Goal: Information Seeking & Learning: Learn about a topic

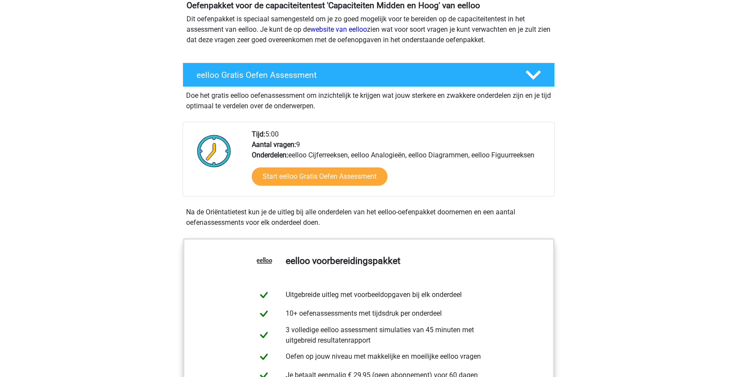
scroll to position [105, 0]
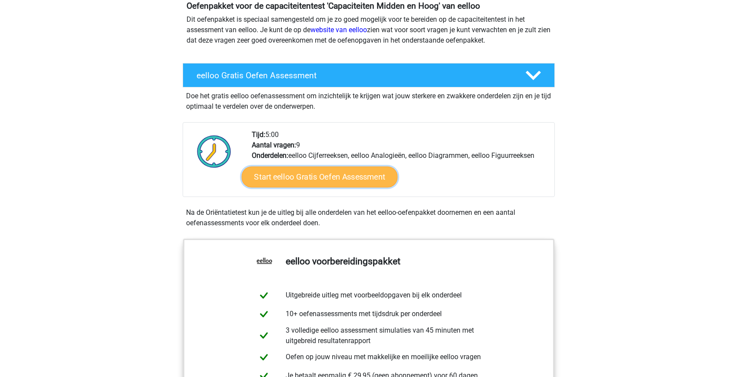
click at [275, 169] on link "Start eelloo Gratis Oefen Assessment" at bounding box center [319, 177] width 156 height 21
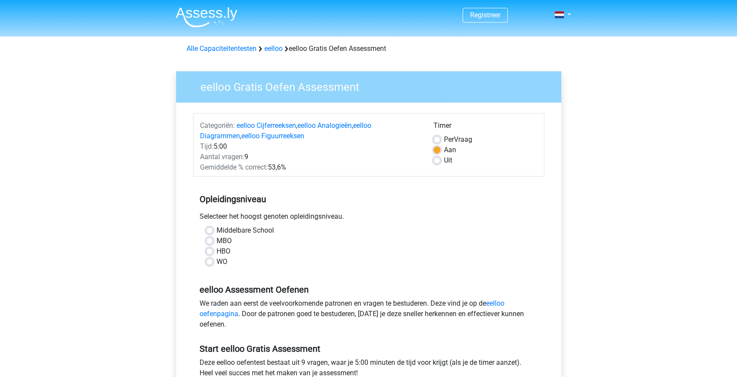
scroll to position [44, 0]
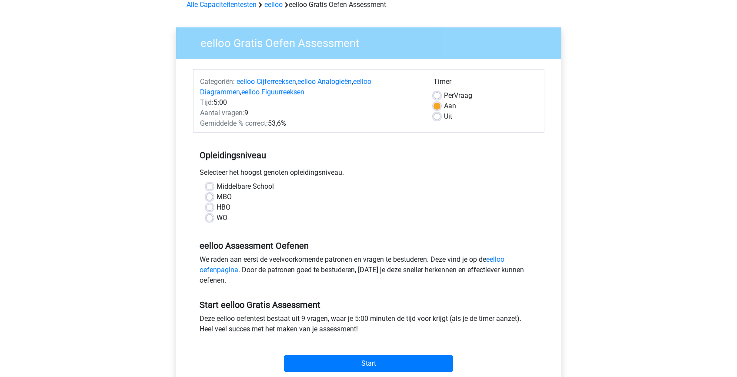
click at [217, 220] on label "WO" at bounding box center [222, 218] width 11 height 10
click at [210, 220] on input "WO" at bounding box center [209, 217] width 7 height 9
radio input "true"
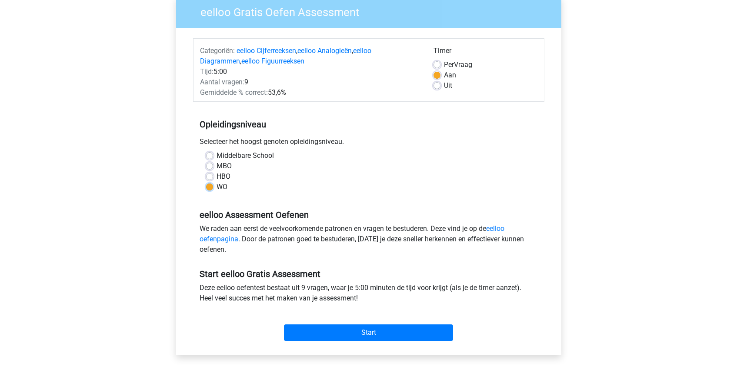
scroll to position [78, 0]
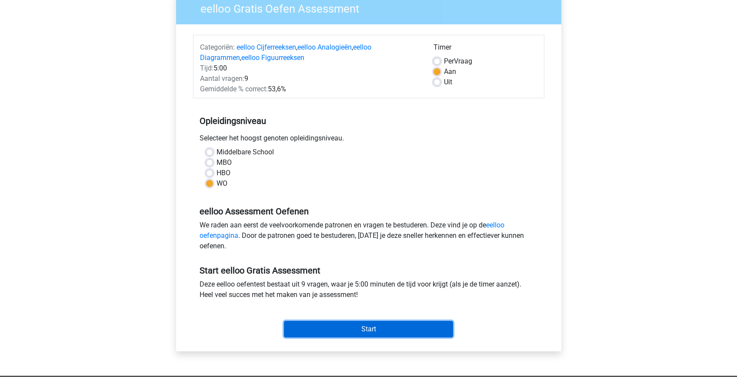
click at [335, 327] on input "Start" at bounding box center [368, 329] width 169 height 17
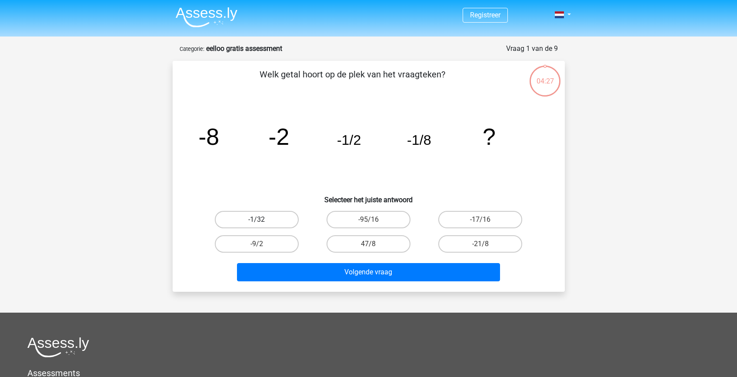
click at [278, 220] on label "-1/32" at bounding box center [257, 219] width 84 height 17
click at [262, 220] on input "-1/32" at bounding box center [260, 223] width 6 height 6
radio input "true"
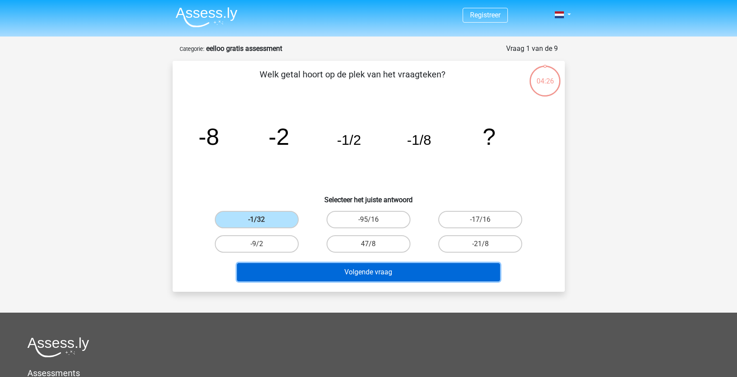
click at [365, 268] on button "Volgende vraag" at bounding box center [368, 272] width 263 height 18
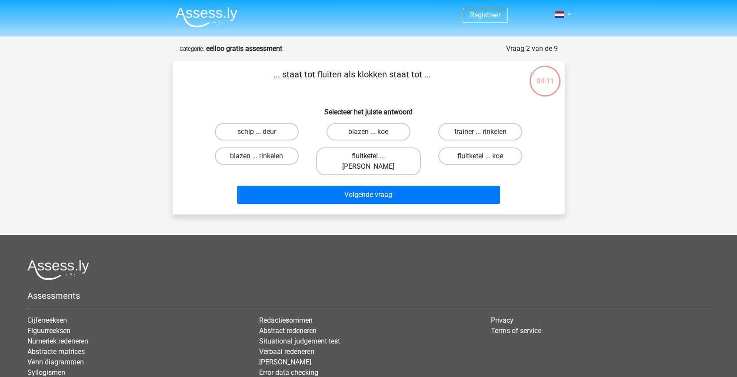
click at [341, 160] on label "fluitketel ... luiden" at bounding box center [368, 161] width 105 height 28
click at [368, 160] on input "fluitketel ... luiden" at bounding box center [371, 159] width 6 height 6
radio input "true"
click at [349, 201] on div "... staat tot fluiten als klokken staat tot ... Selecteer het juiste antwoord s…" at bounding box center [369, 138] width 392 height 154
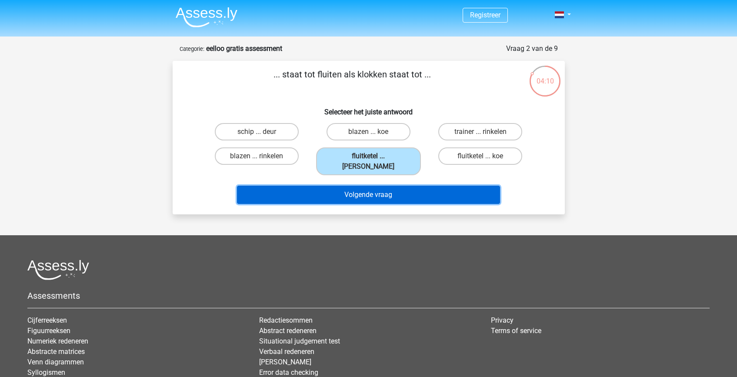
click at [337, 187] on button "Volgende vraag" at bounding box center [368, 195] width 263 height 18
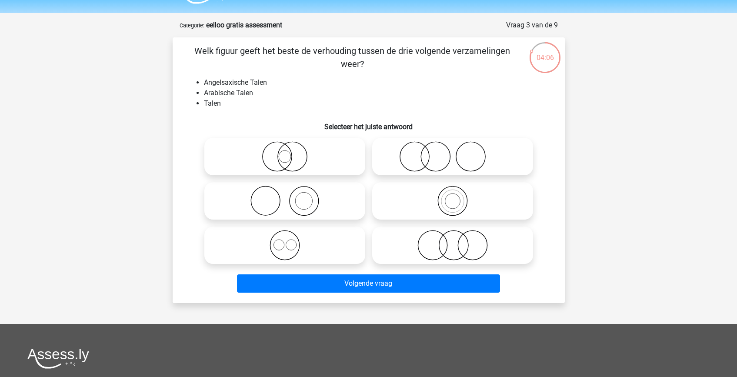
scroll to position [25, 0]
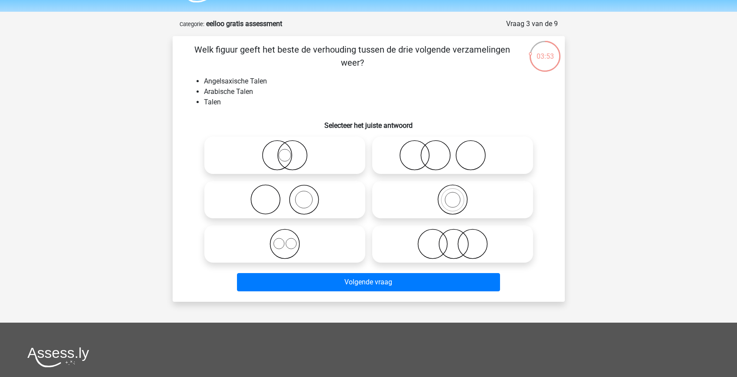
click at [284, 247] on icon at bounding box center [285, 244] width 154 height 30
click at [285, 240] on input "radio" at bounding box center [288, 237] width 6 height 6
radio input "true"
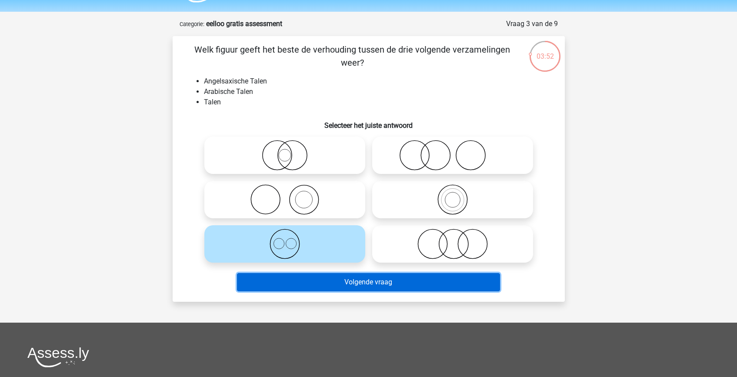
click at [322, 284] on button "Volgende vraag" at bounding box center [368, 282] width 263 height 18
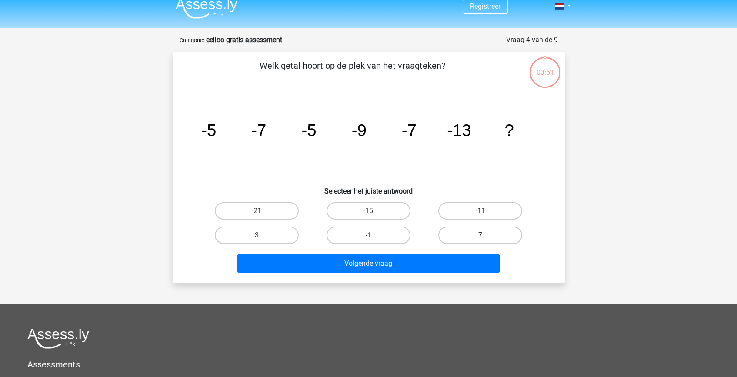
scroll to position [7, 0]
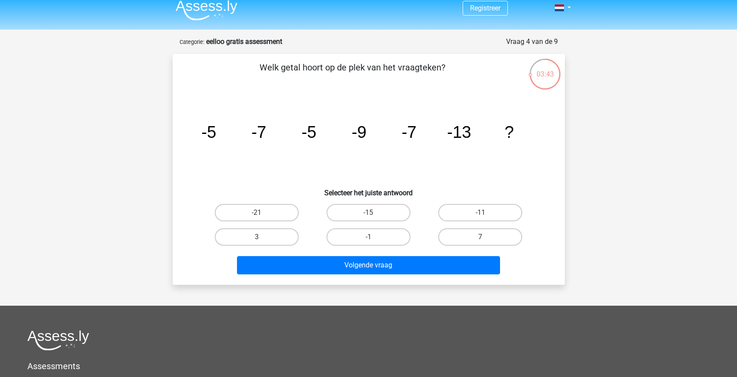
click at [458, 193] on h6 "Selecteer het juiste antwoord" at bounding box center [369, 189] width 364 height 15
click at [458, 208] on label "-11" at bounding box center [480, 212] width 84 height 17
click at [481, 213] on input "-11" at bounding box center [484, 216] width 6 height 6
radio input "true"
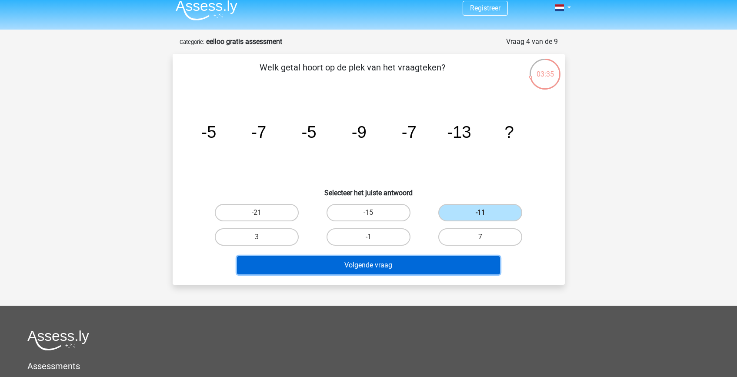
click at [432, 263] on button "Volgende vraag" at bounding box center [368, 265] width 263 height 18
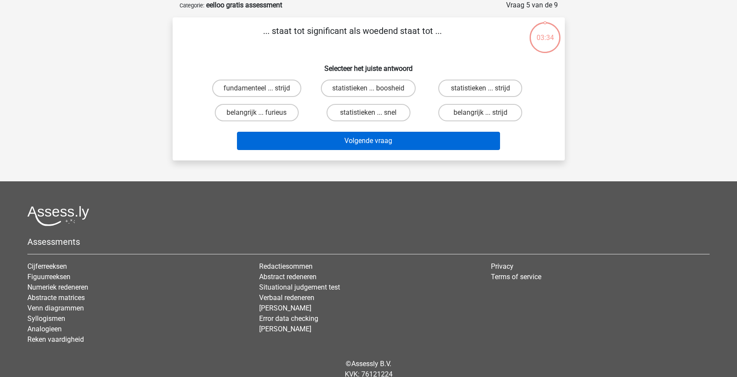
scroll to position [0, 0]
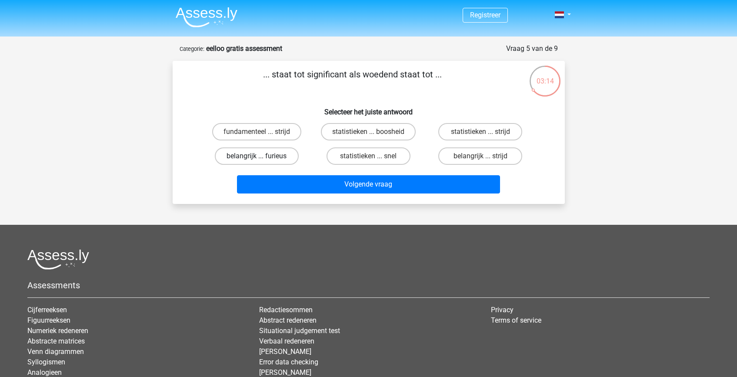
click at [253, 160] on label "belangrijk ... furieus" at bounding box center [257, 155] width 84 height 17
click at [257, 160] on input "belangrijk ... furieus" at bounding box center [260, 159] width 6 height 6
radio input "true"
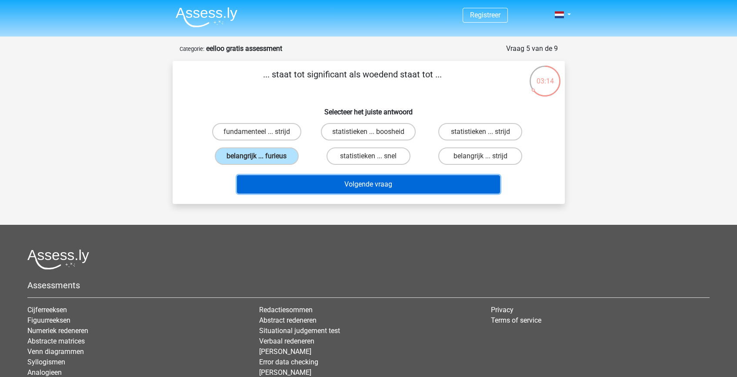
click at [291, 182] on button "Volgende vraag" at bounding box center [368, 184] width 263 height 18
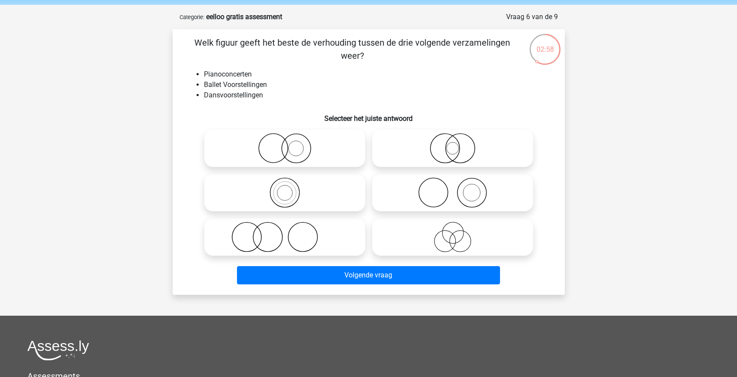
scroll to position [33, 0]
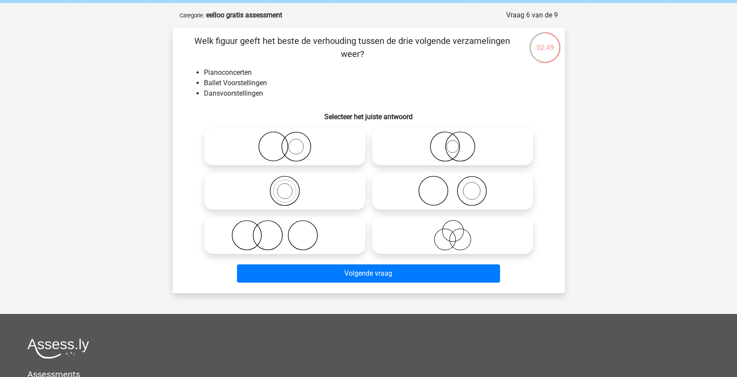
click at [325, 144] on icon at bounding box center [285, 146] width 154 height 30
click at [291, 142] on input "radio" at bounding box center [288, 140] width 6 height 6
radio input "true"
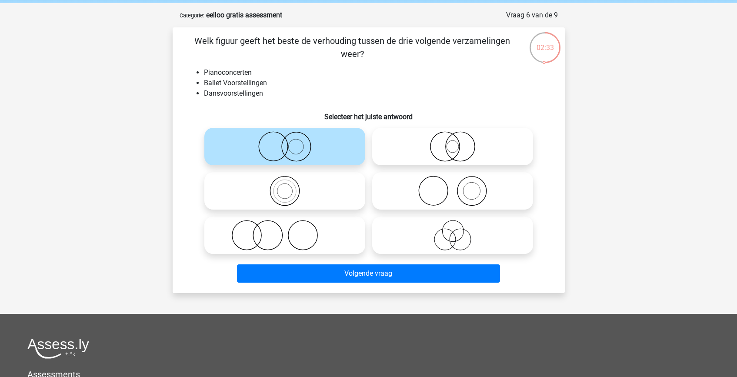
scroll to position [31, 0]
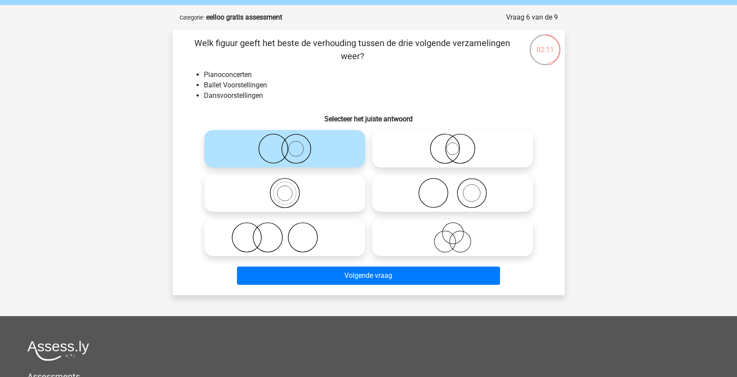
click at [365, 238] on div at bounding box center [285, 237] width 168 height 44
click at [362, 238] on label at bounding box center [284, 237] width 161 height 37
click at [291, 233] on input "radio" at bounding box center [288, 230] width 6 height 6
radio input "true"
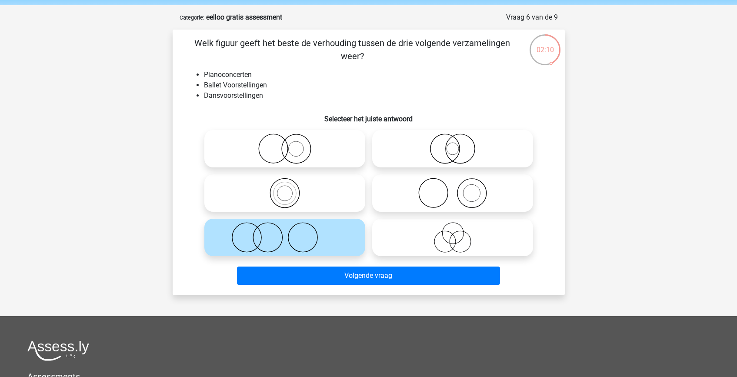
click at [378, 289] on div "Welk figuur geeft het beste de verhouding tussen de drie volgende verzamelingen…" at bounding box center [369, 163] width 392 height 266
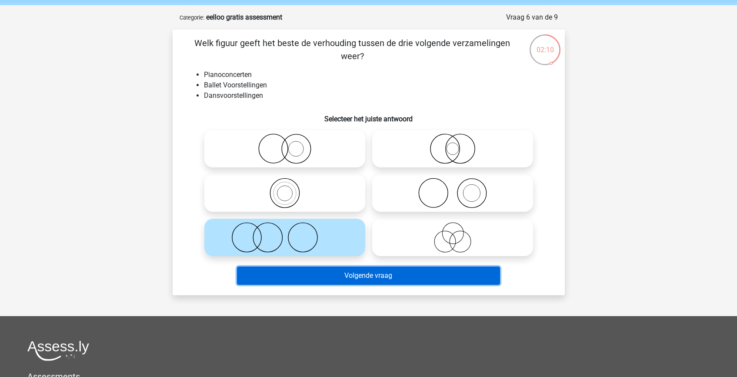
click at [376, 278] on button "Volgende vraag" at bounding box center [368, 276] width 263 height 18
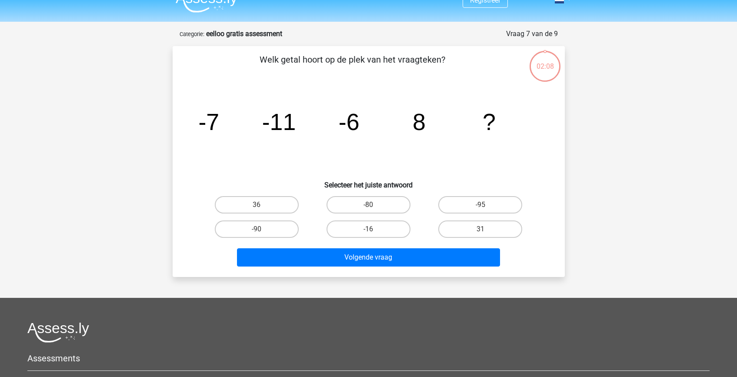
scroll to position [13, 0]
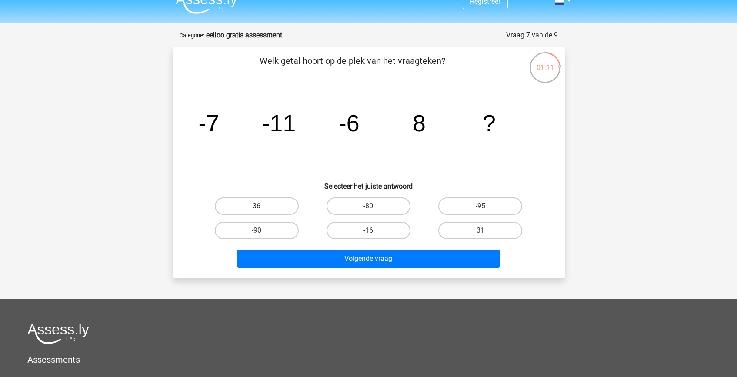
click at [265, 206] on label "36" at bounding box center [257, 205] width 84 height 17
click at [262, 206] on input "36" at bounding box center [260, 209] width 6 height 6
radio input "true"
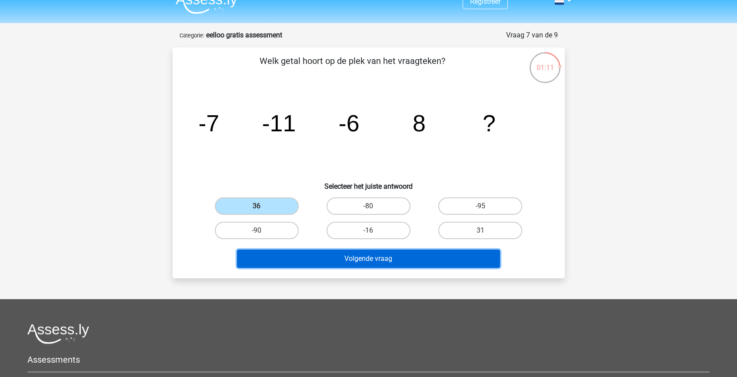
click at [329, 260] on button "Volgende vraag" at bounding box center [368, 259] width 263 height 18
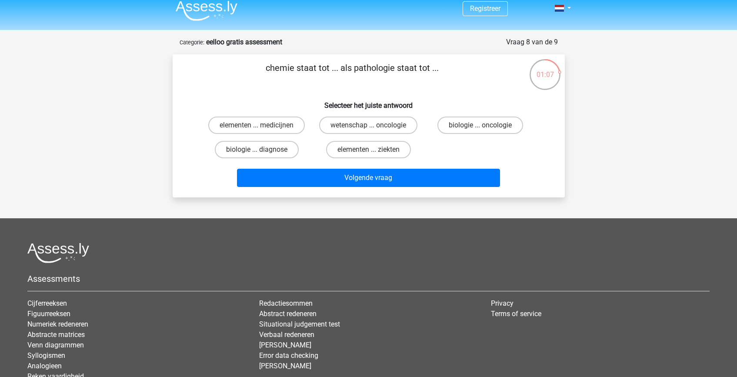
scroll to position [0, 0]
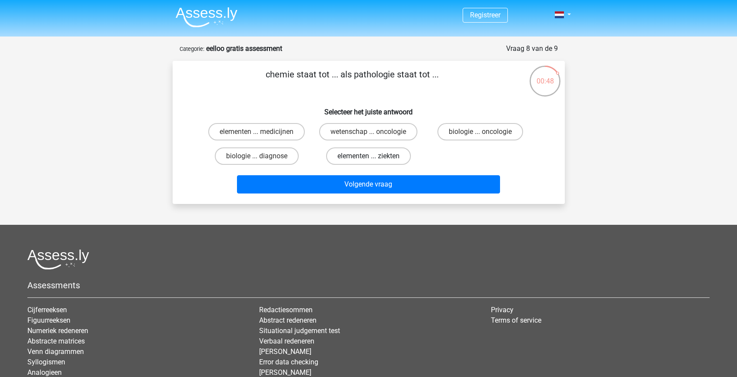
click at [349, 150] on label "elementen ... ziekten" at bounding box center [368, 155] width 85 height 17
click at [368, 156] on input "elementen ... ziekten" at bounding box center [371, 159] width 6 height 6
radio input "true"
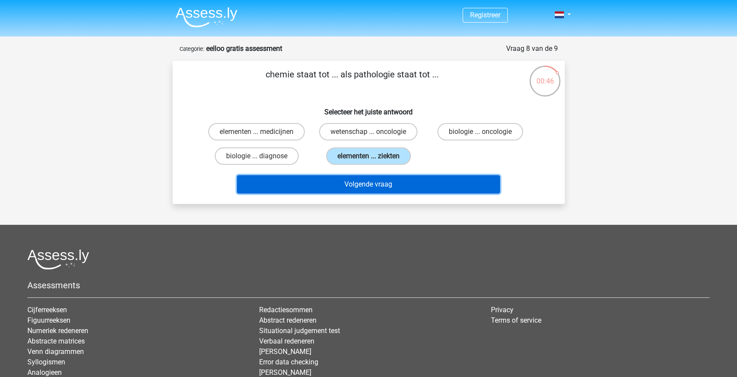
click at [360, 183] on button "Volgende vraag" at bounding box center [368, 184] width 263 height 18
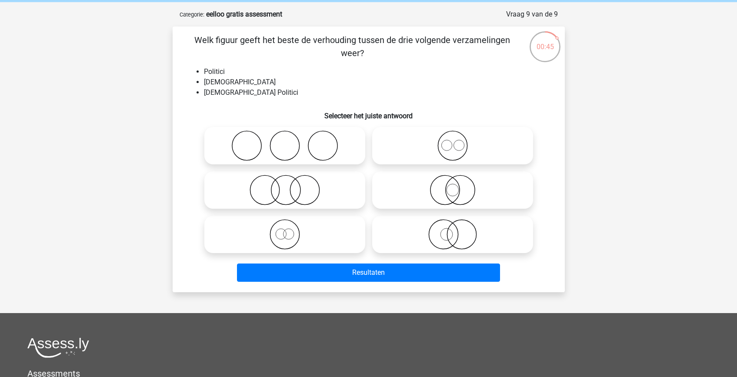
scroll to position [36, 0]
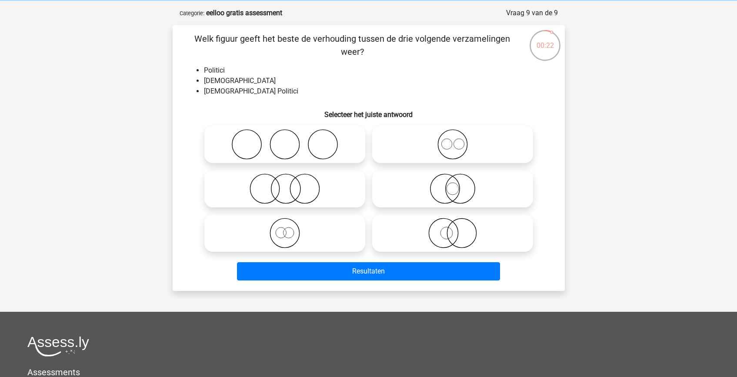
click at [444, 187] on icon at bounding box center [453, 189] width 154 height 30
click at [453, 184] on input "radio" at bounding box center [456, 182] width 6 height 6
radio input "true"
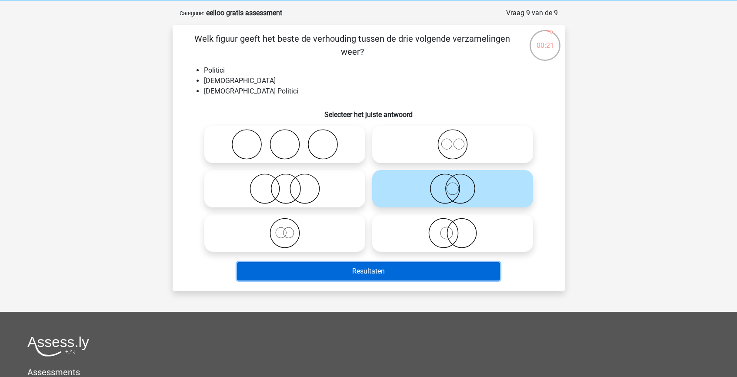
click at [421, 269] on button "Resultaten" at bounding box center [368, 271] width 263 height 18
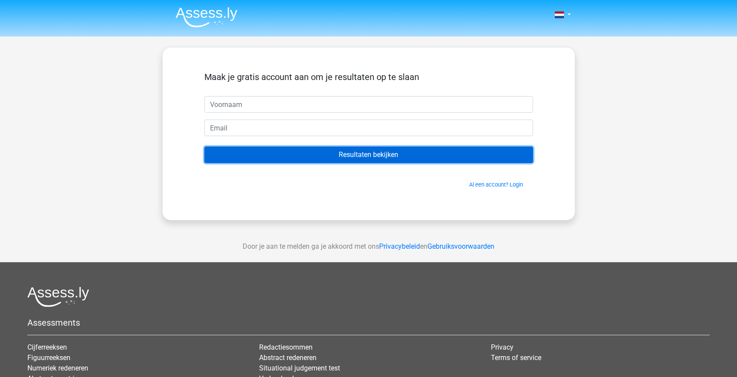
click at [437, 152] on input "Resultaten bekijken" at bounding box center [368, 155] width 329 height 17
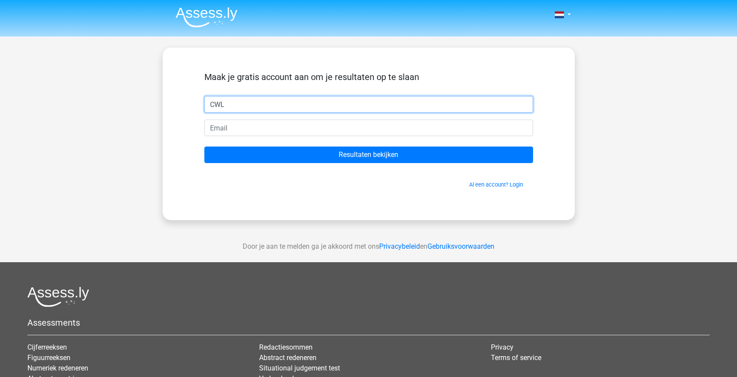
type input "CWL"
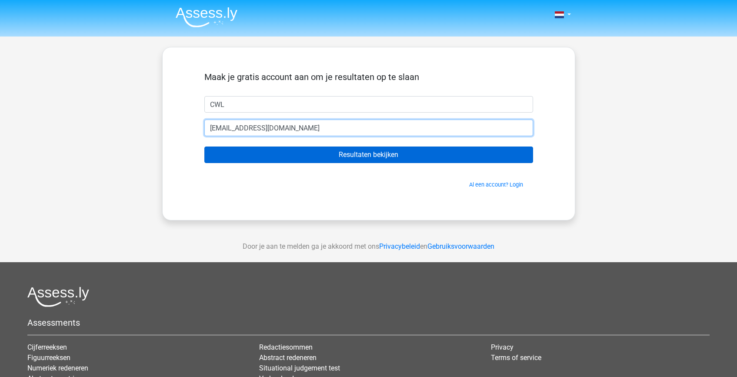
type input "chunniejj@live.nl"
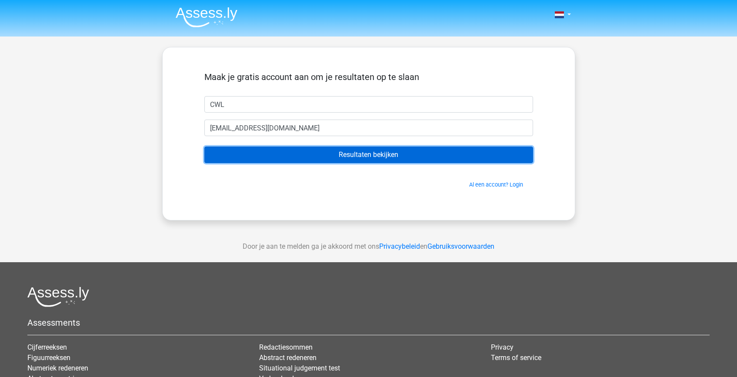
click at [328, 152] on input "Resultaten bekijken" at bounding box center [368, 155] width 329 height 17
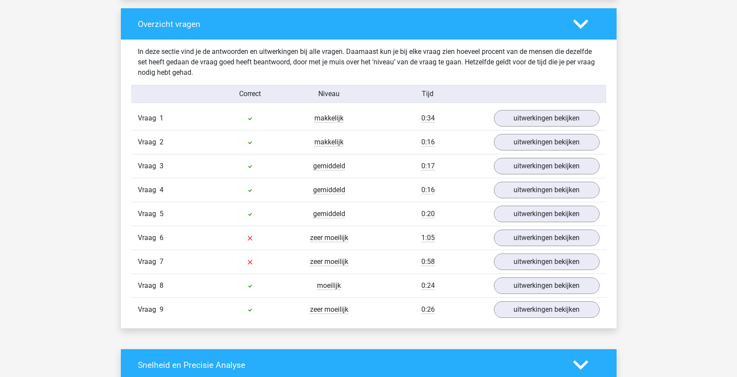
scroll to position [883, 0]
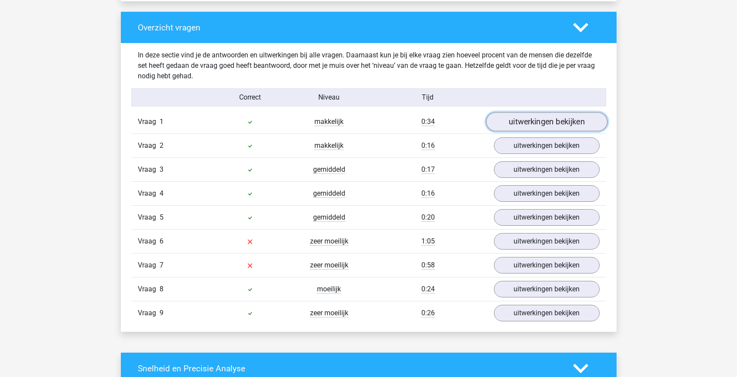
click at [543, 121] on link "uitwerkingen bekijken" at bounding box center [546, 121] width 121 height 19
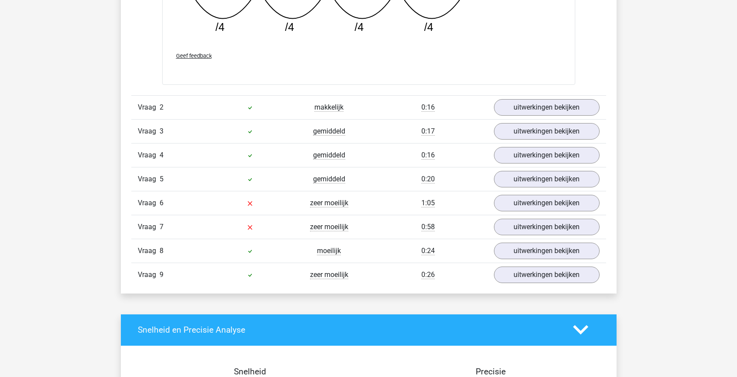
scroll to position [1302, 0]
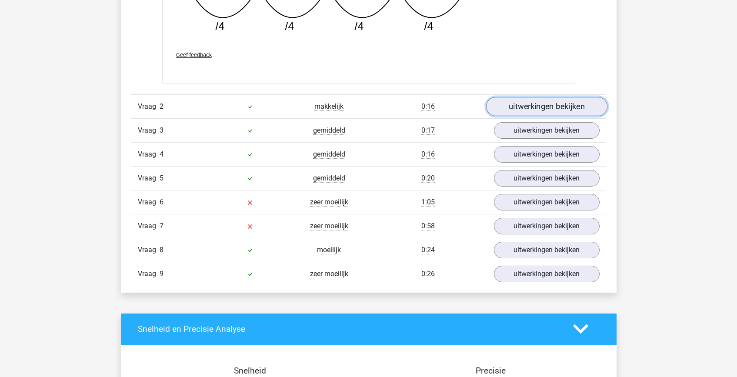
click at [534, 110] on link "uitwerkingen bekijken" at bounding box center [546, 106] width 121 height 19
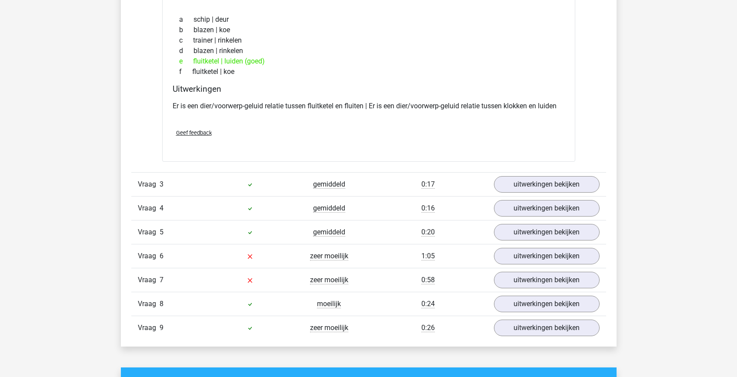
scroll to position [1459, 0]
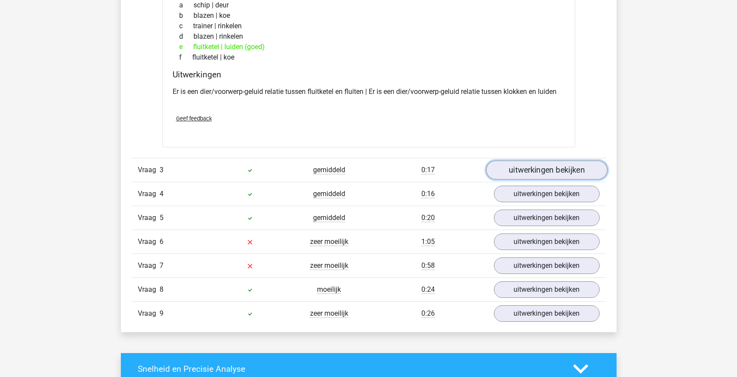
click at [514, 172] on link "uitwerkingen bekijken" at bounding box center [546, 169] width 121 height 19
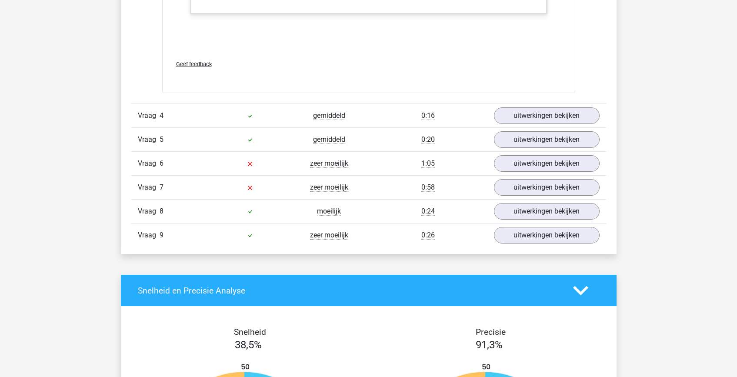
scroll to position [2097, 0]
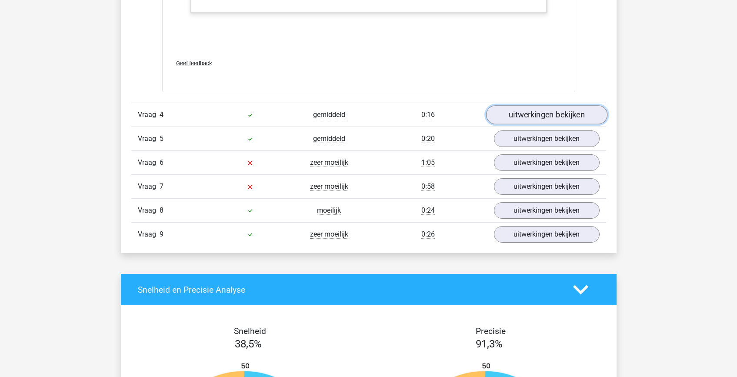
click at [570, 108] on link "uitwerkingen bekijken" at bounding box center [546, 115] width 121 height 19
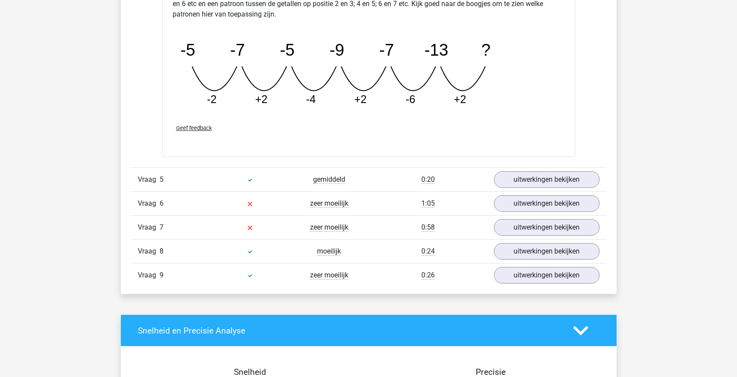
scroll to position [2456, 0]
click at [524, 190] on div "Vraag 5 gemiddeld 0:20 uitwerkingen bekijken" at bounding box center [368, 180] width 475 height 24
click at [519, 181] on link "uitwerkingen bekijken" at bounding box center [546, 179] width 121 height 19
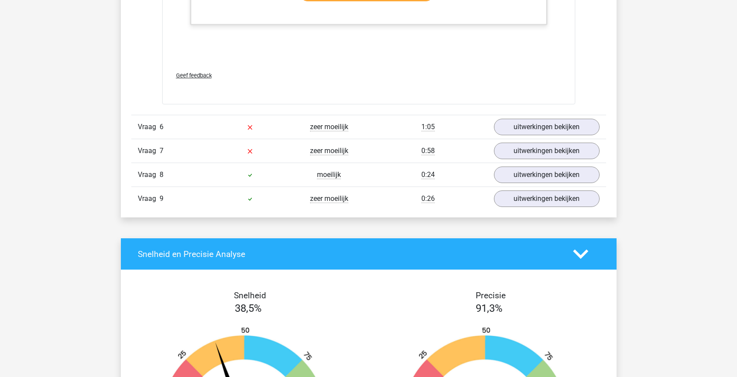
scroll to position [3000, 0]
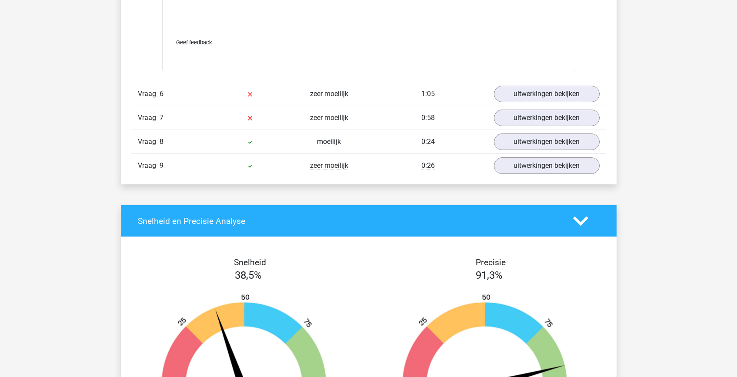
click at [513, 84] on div "Vraag 6 zeer moeilijk 1:05 uitwerkingen bekijken" at bounding box center [368, 94] width 475 height 24
click at [512, 95] on link "uitwerkingen bekijken" at bounding box center [546, 93] width 121 height 19
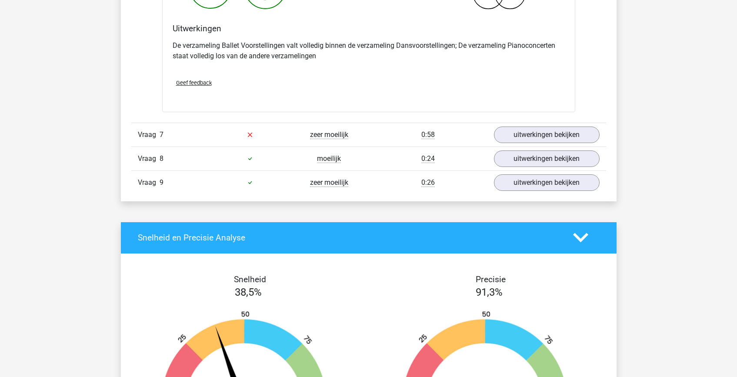
scroll to position [3318, 0]
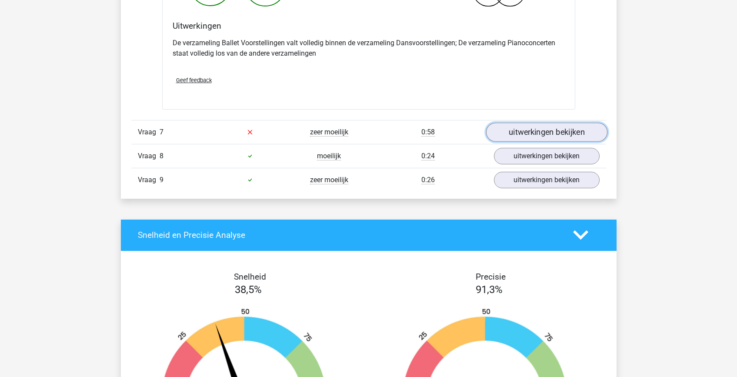
click at [554, 139] on link "uitwerkingen bekijken" at bounding box center [546, 132] width 121 height 19
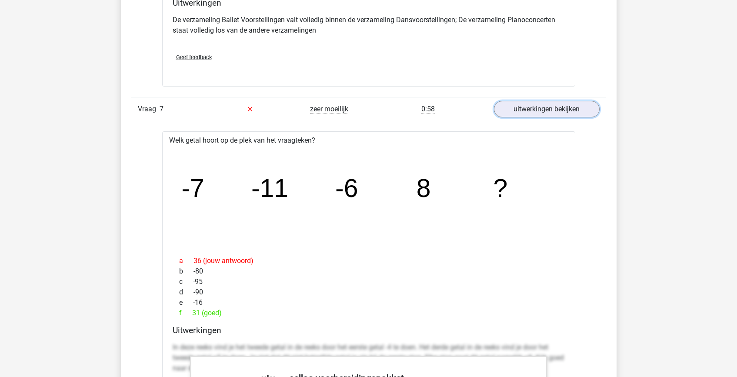
scroll to position [3344, 0]
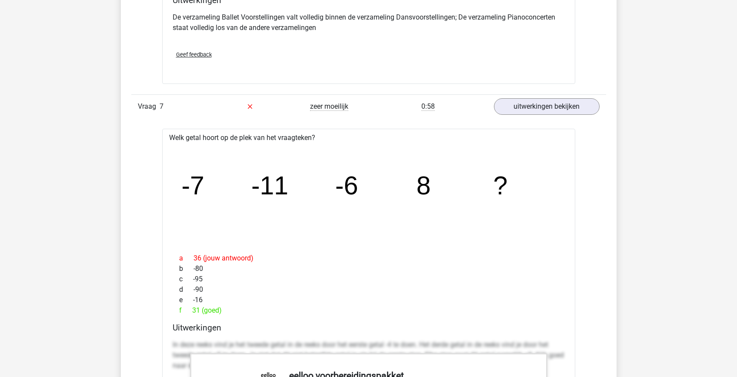
drag, startPoint x: 175, startPoint y: 177, endPoint x: 117, endPoint y: 184, distance: 58.3
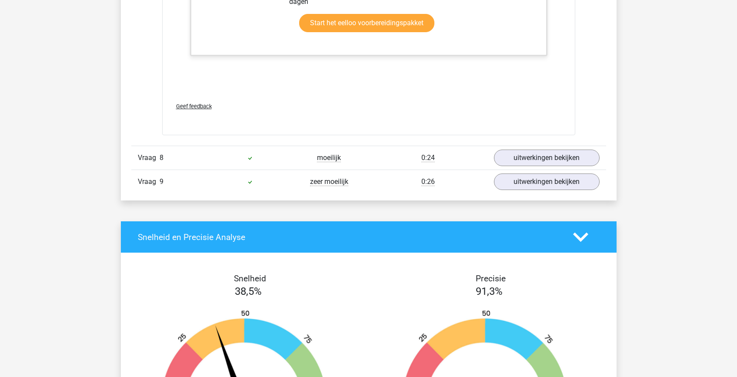
scroll to position [3860, 0]
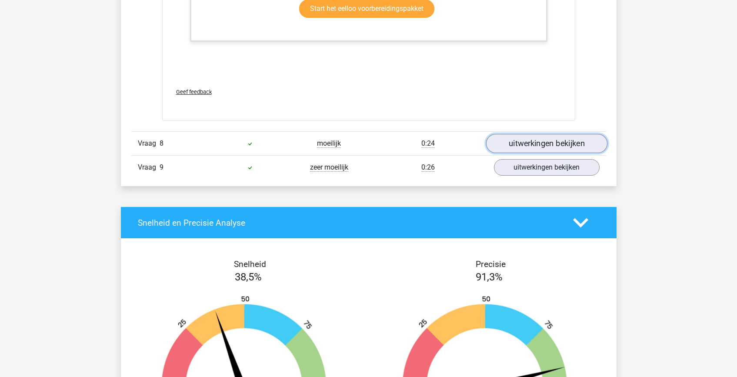
click at [530, 149] on link "uitwerkingen bekijken" at bounding box center [546, 143] width 121 height 19
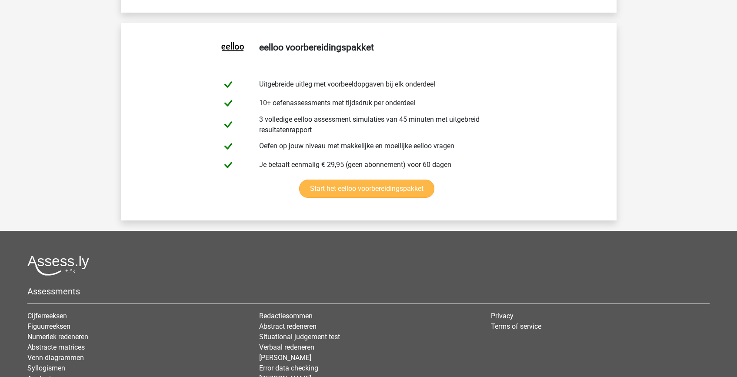
scroll to position [4718, 0]
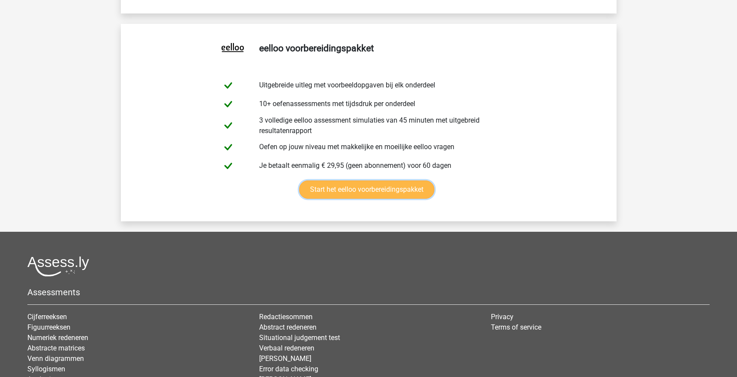
click at [392, 182] on link "Start het eelloo voorbereidingspakket" at bounding box center [366, 189] width 135 height 18
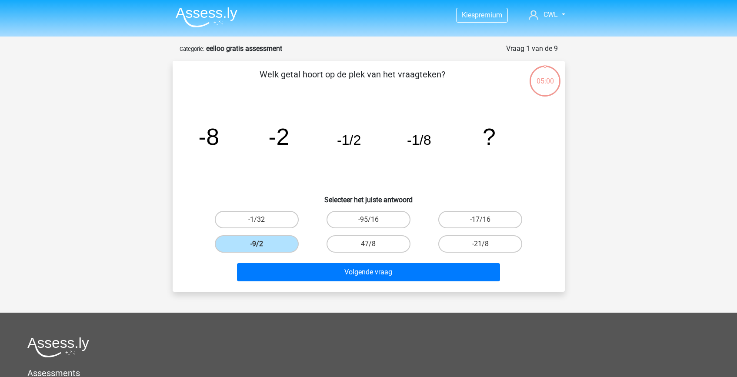
scroll to position [36, 0]
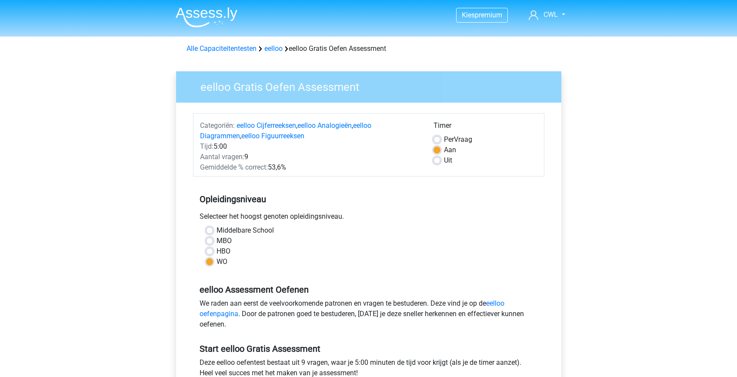
scroll to position [78, 0]
